Goal: Transaction & Acquisition: Purchase product/service

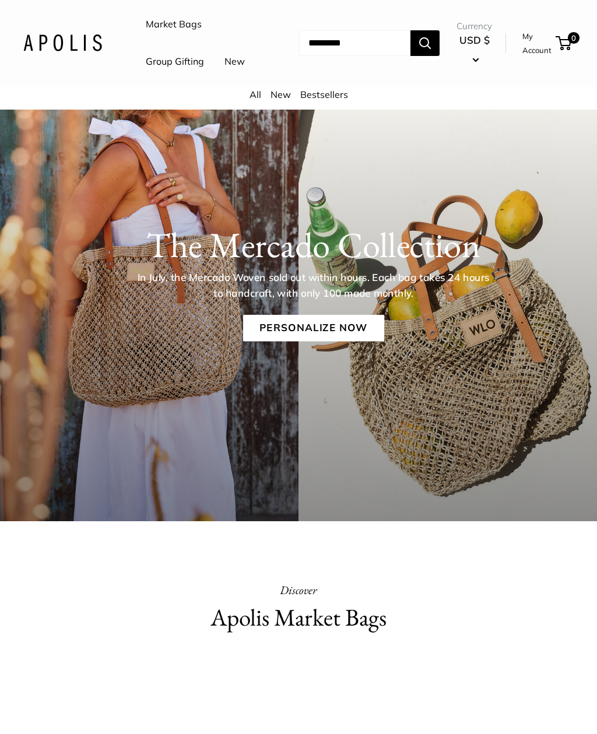
scroll to position [45, 0]
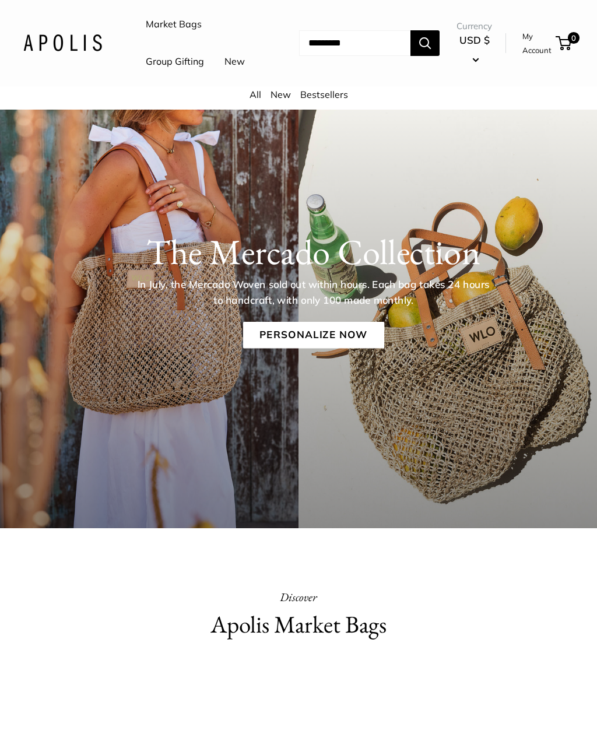
click at [329, 349] on link "Personalize Now" at bounding box center [313, 335] width 141 height 27
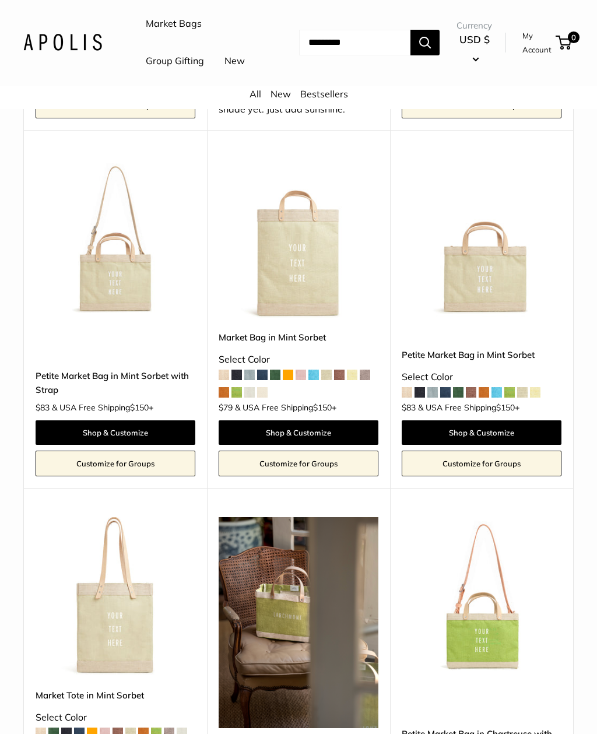
scroll to position [4247, 0]
click at [472, 398] on span at bounding box center [471, 392] width 10 height 10
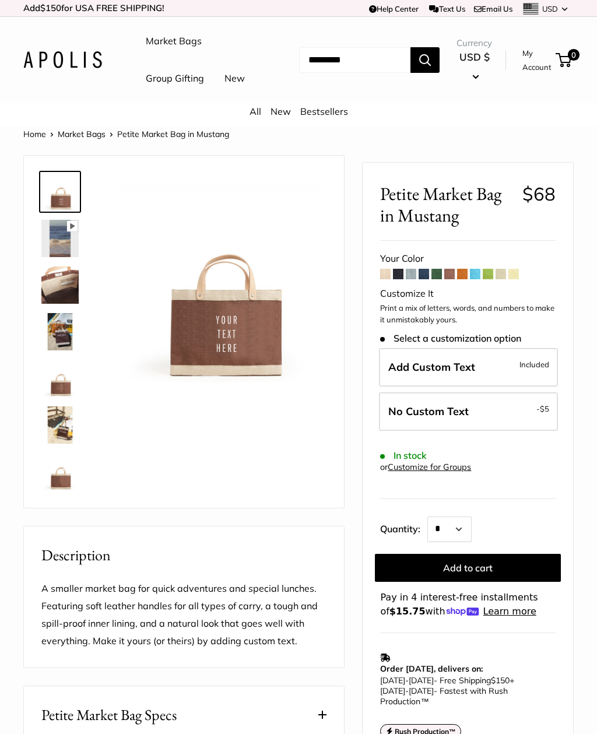
click at [382, 279] on span at bounding box center [385, 274] width 10 height 10
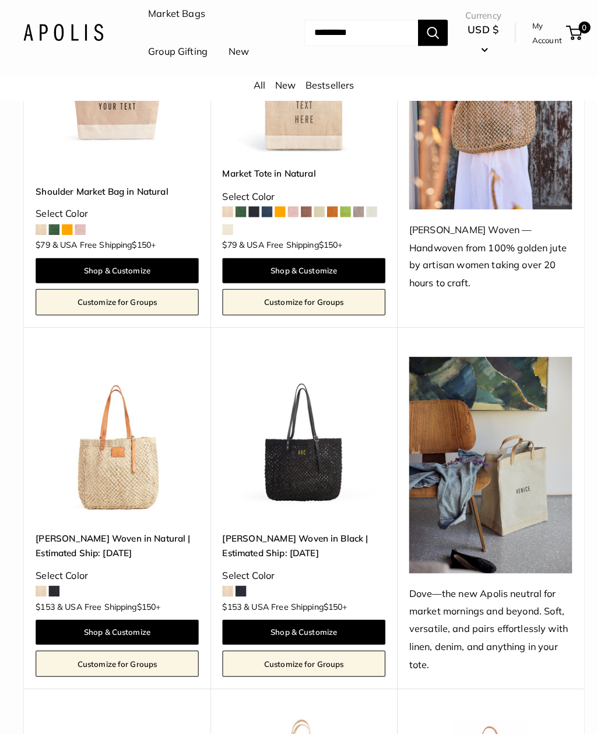
scroll to position [638, 0]
